Goal: Information Seeking & Learning: Learn about a topic

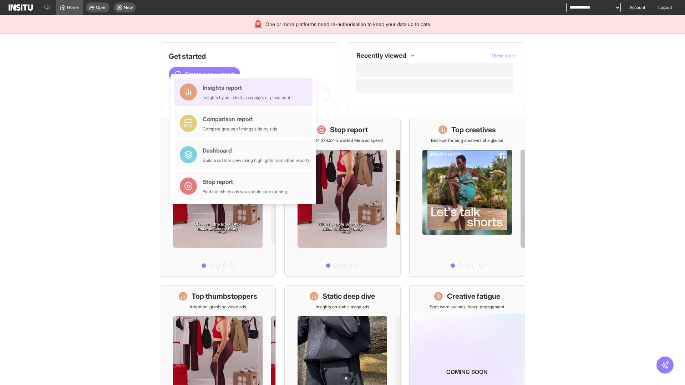
click at [245, 92] on div "Insights report Insights by ad, adset, campaign, or placement" at bounding box center [247, 91] width 88 height 17
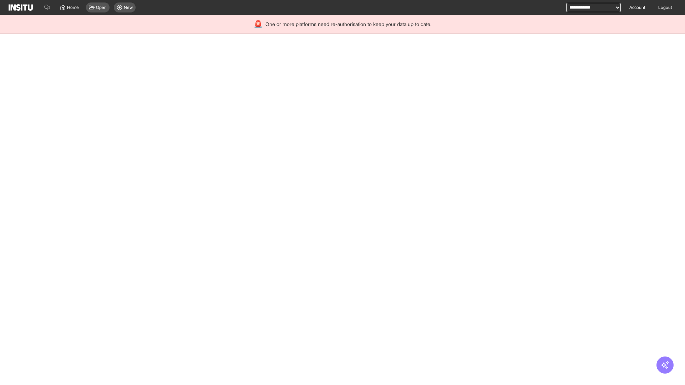
select select "**"
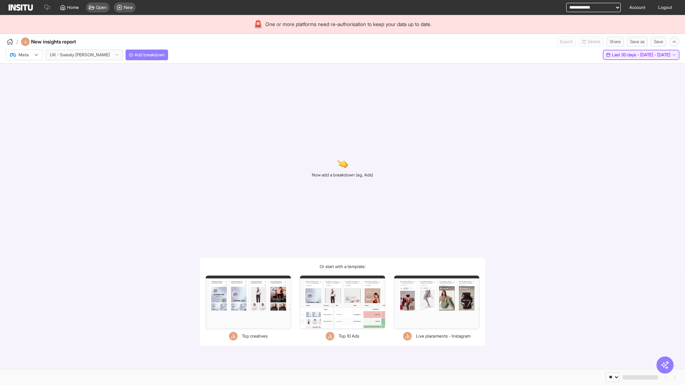
click at [624, 55] on span "Last 30 days - [DATE] - [DATE]" at bounding box center [641, 55] width 58 height 6
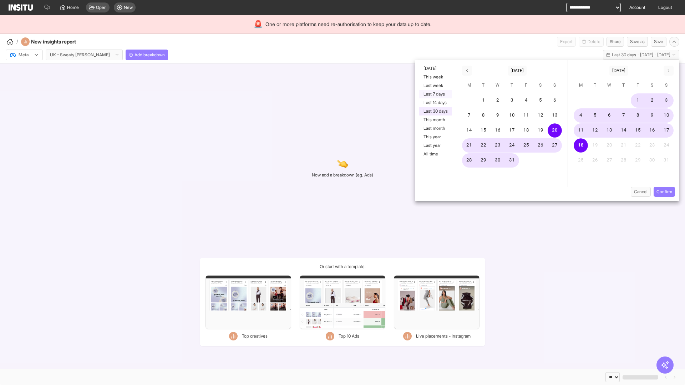
click at [435, 94] on button "Last 7 days" at bounding box center [435, 94] width 33 height 9
